Goal: Task Accomplishment & Management: Manage account settings

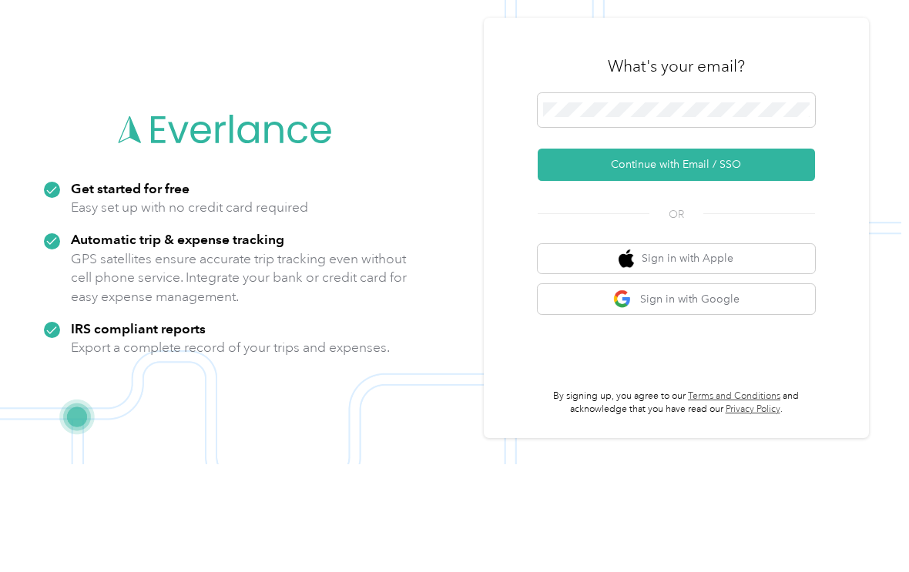
scroll to position [75, 0]
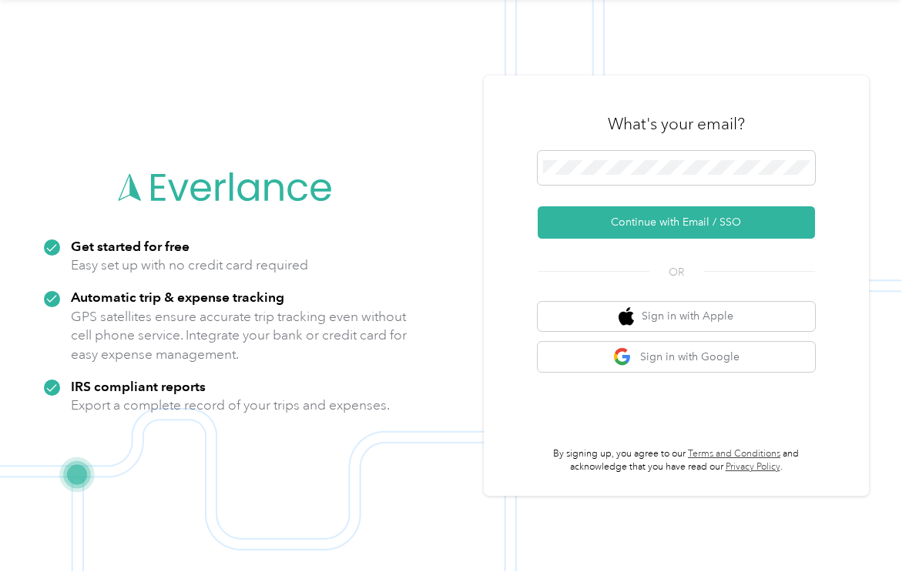
click at [759, 207] on button "Continue with Email / SSO" at bounding box center [676, 223] width 277 height 32
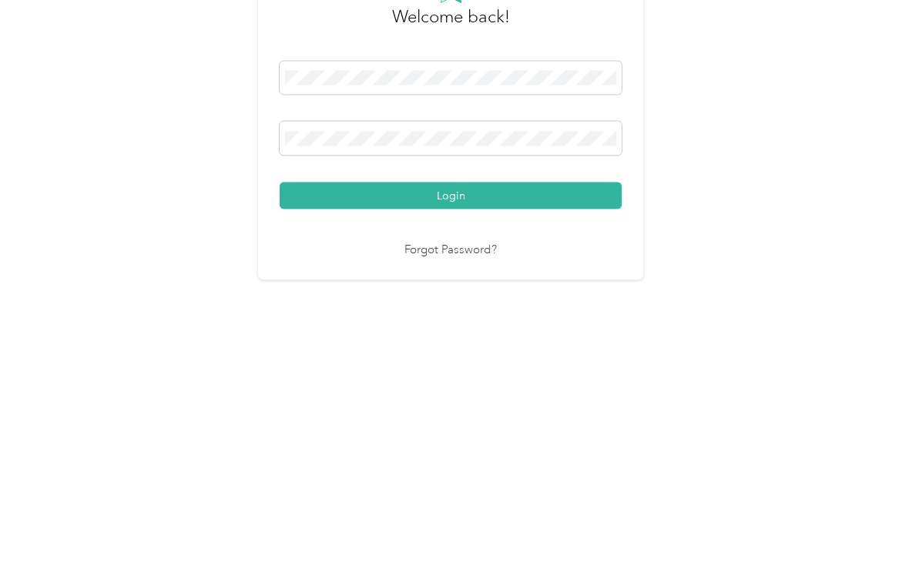
click at [454, 368] on button "Login" at bounding box center [451, 381] width 342 height 27
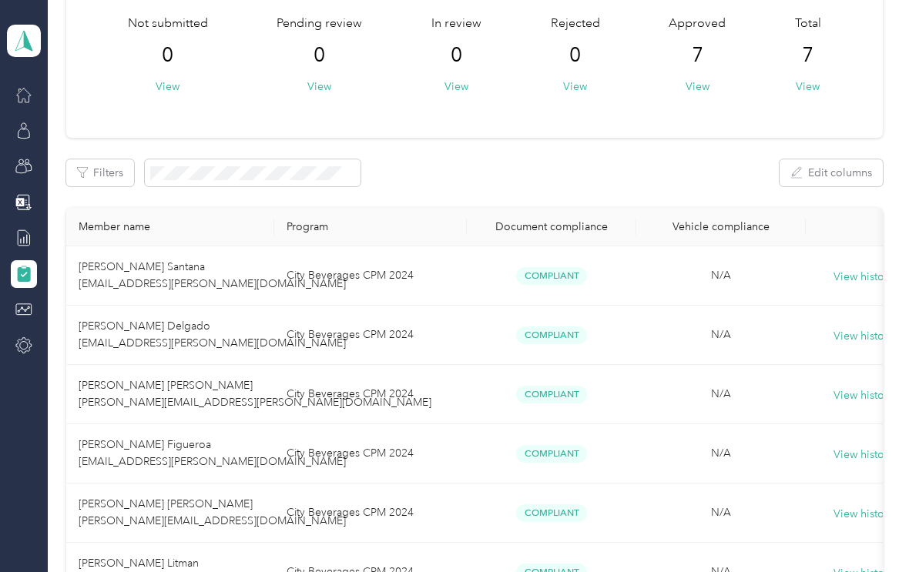
scroll to position [95, 0]
click at [15, 238] on icon at bounding box center [23, 237] width 17 height 17
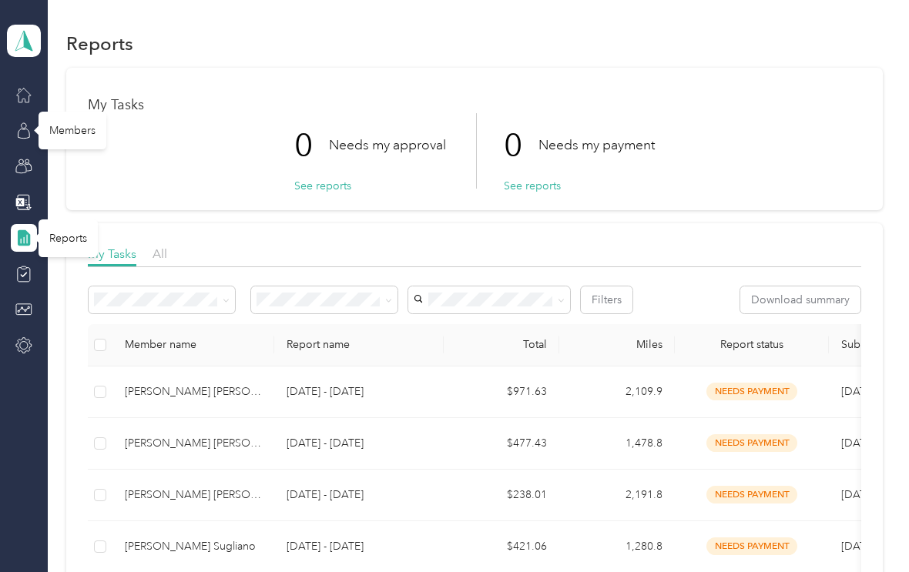
click at [19, 127] on icon at bounding box center [23, 130] width 17 height 17
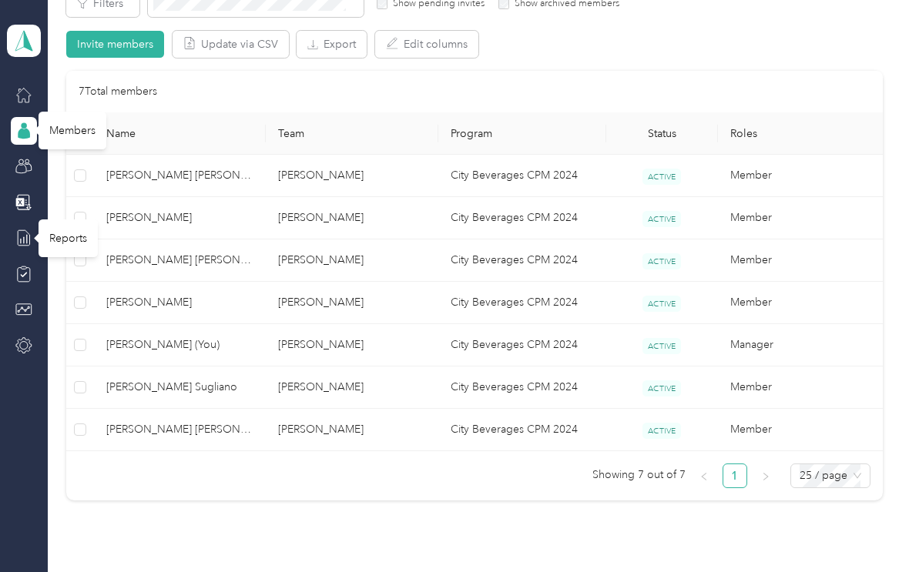
scroll to position [295, 0]
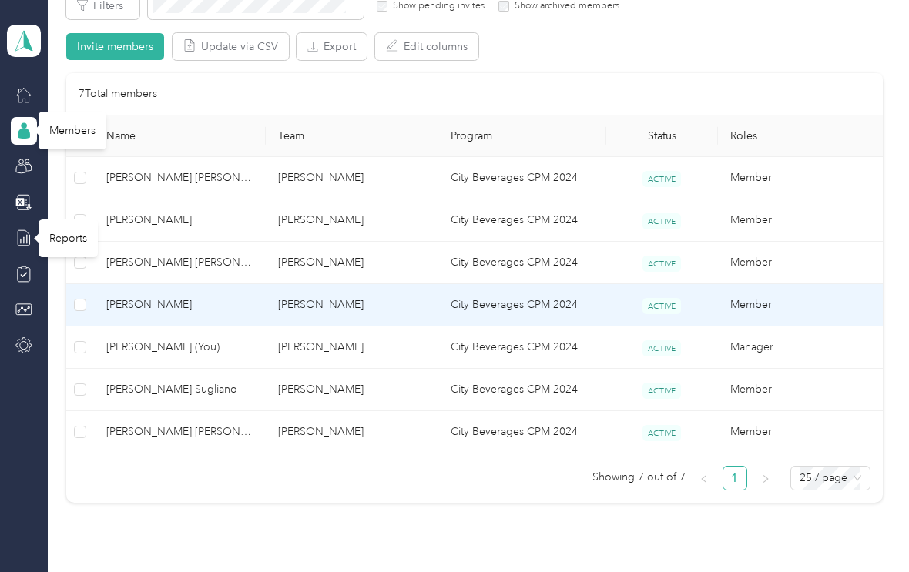
click at [129, 304] on span "[PERSON_NAME]" at bounding box center [179, 304] width 147 height 17
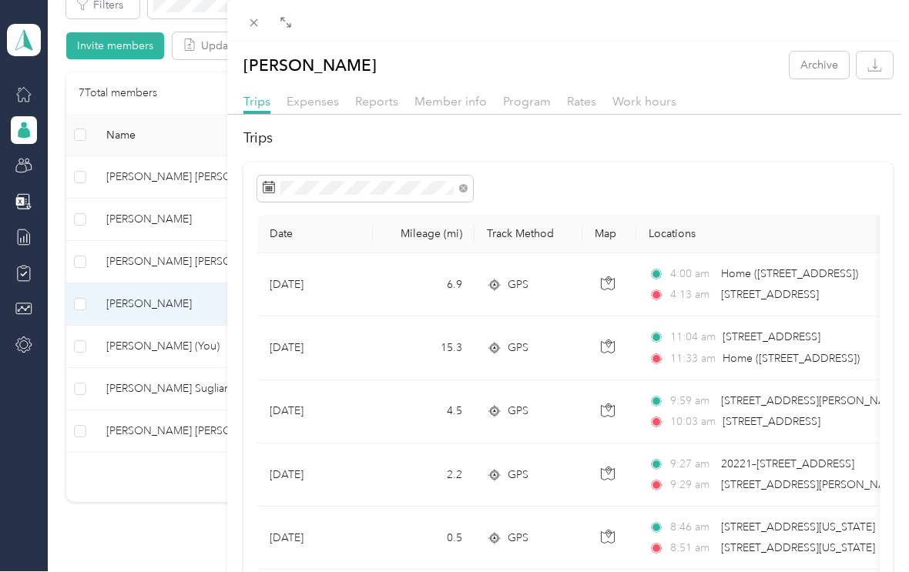
click at [111, 396] on div "[PERSON_NAME] Archive Trips Expenses Reports Member info Program Rates Work hou…" at bounding box center [454, 286] width 909 height 572
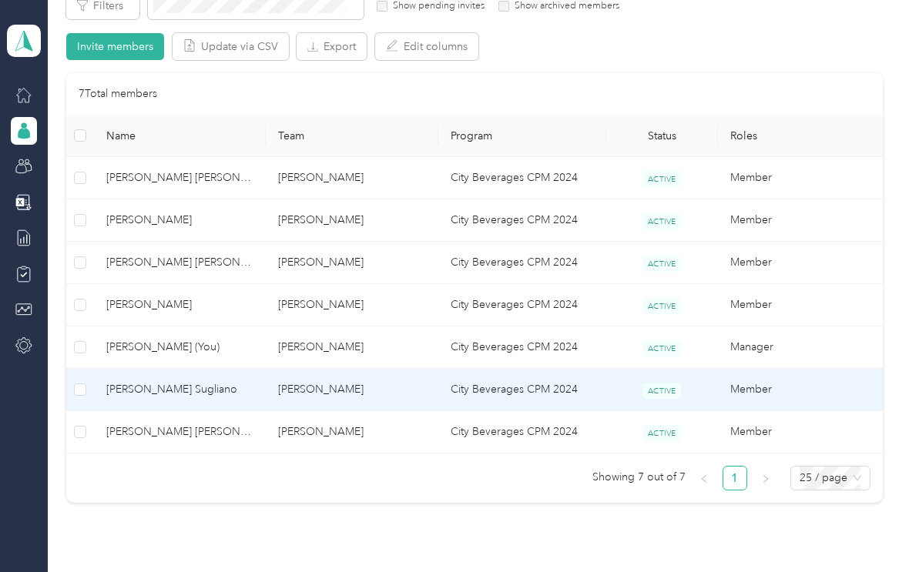
click at [132, 387] on span "[PERSON_NAME] Sugliano" at bounding box center [179, 389] width 147 height 17
